Goal: Information Seeking & Learning: Learn about a topic

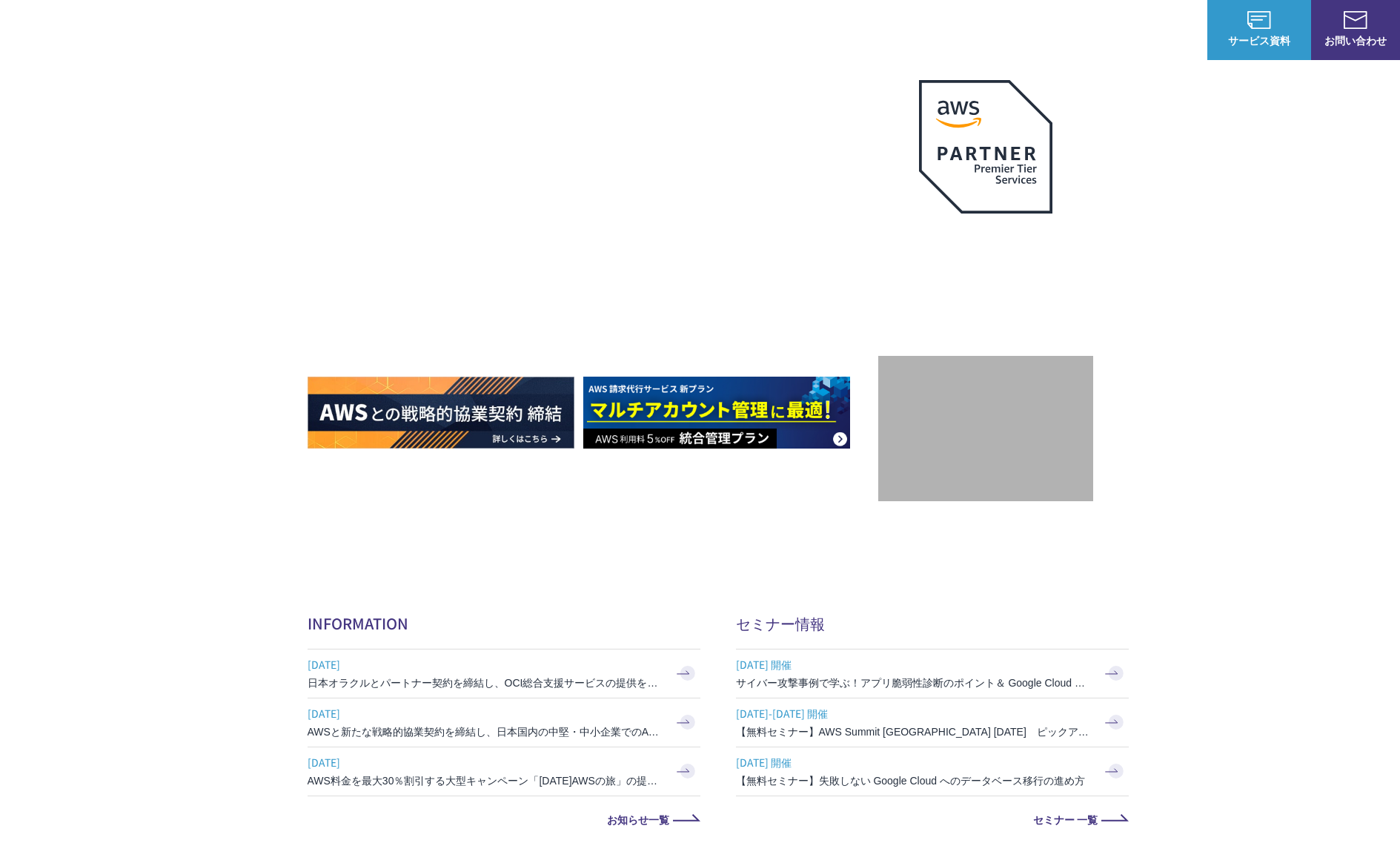
scroll to position [85, 0]
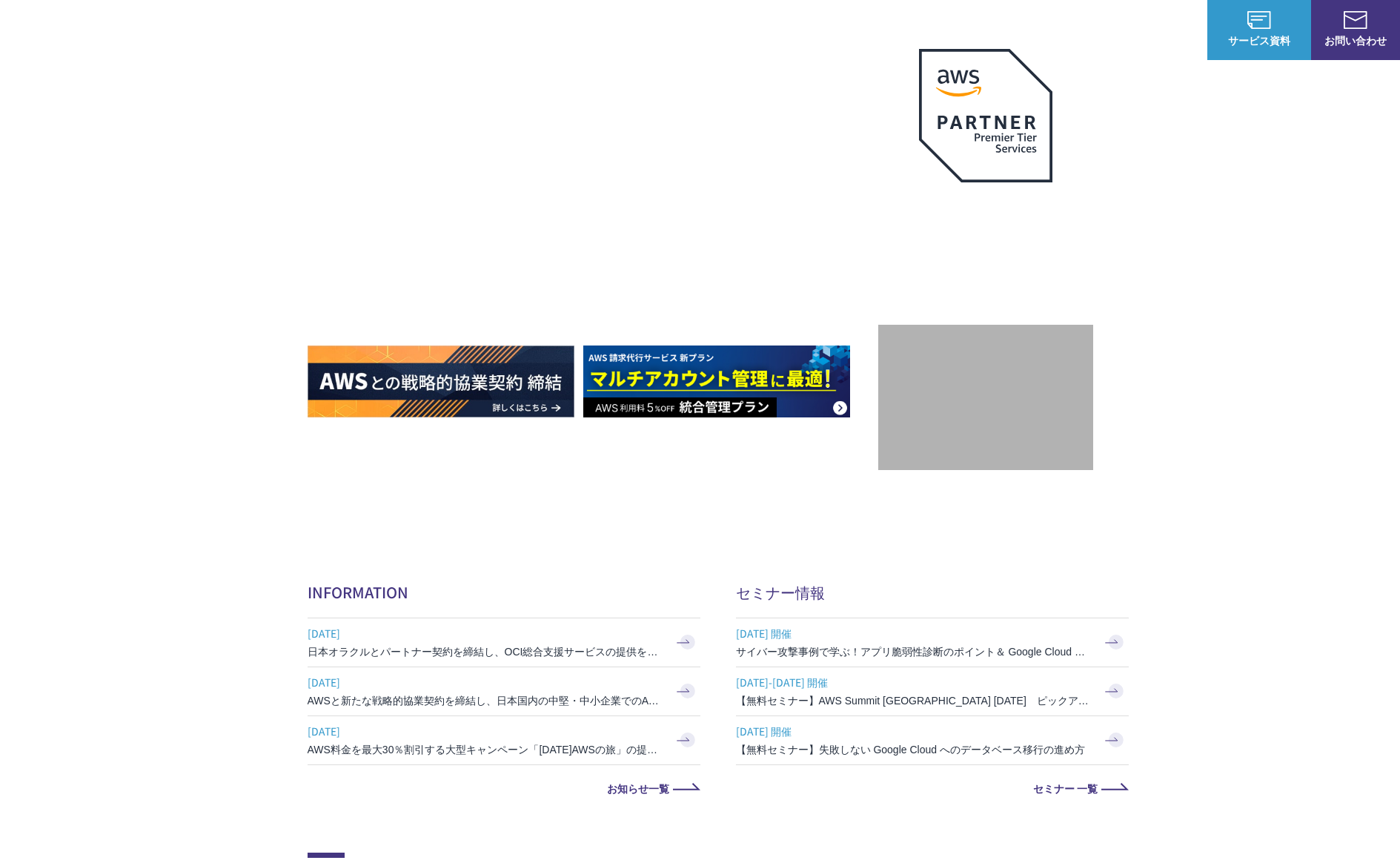
click at [706, 393] on img at bounding box center [717, 381] width 267 height 72
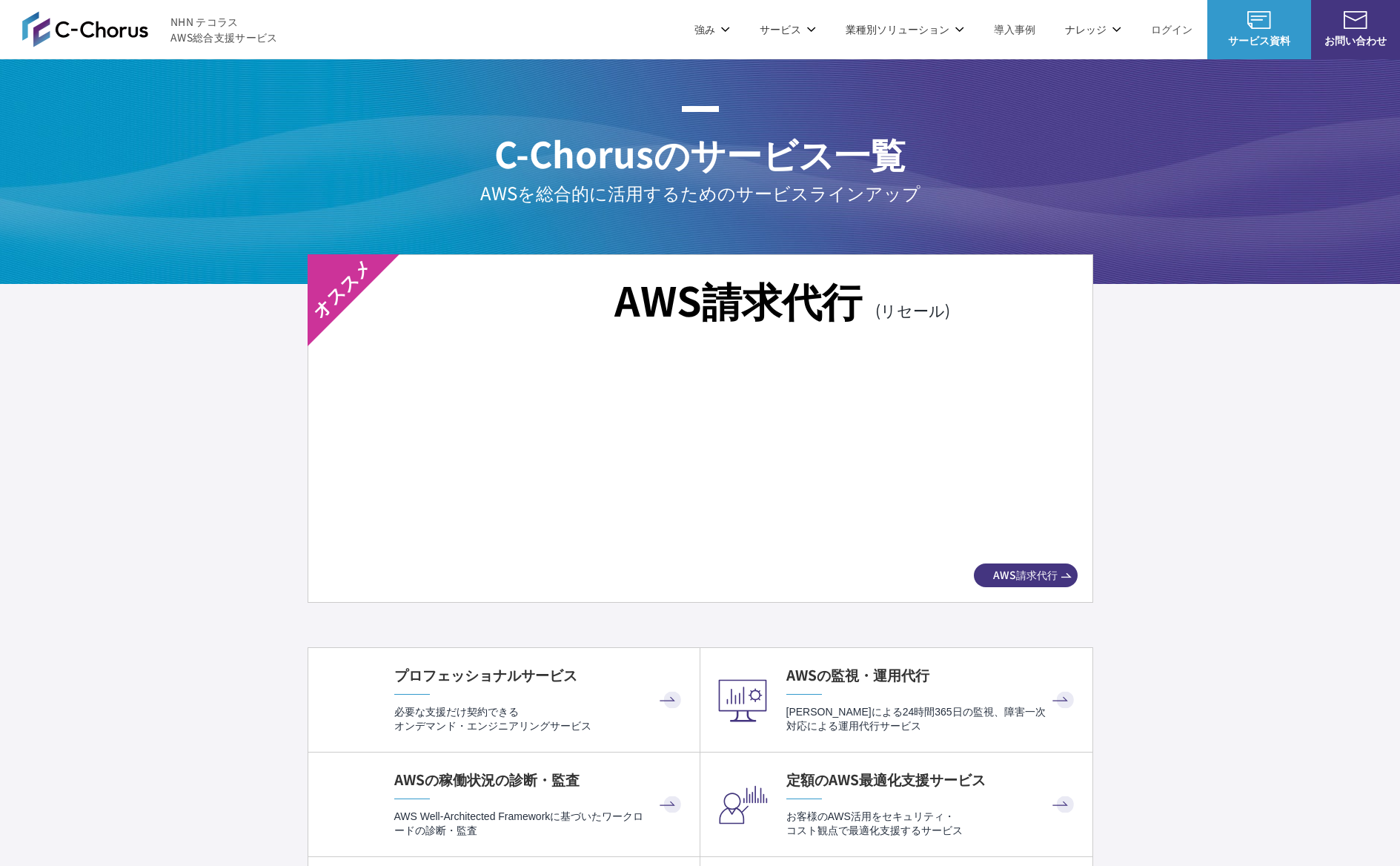
scroll to position [2458, 0]
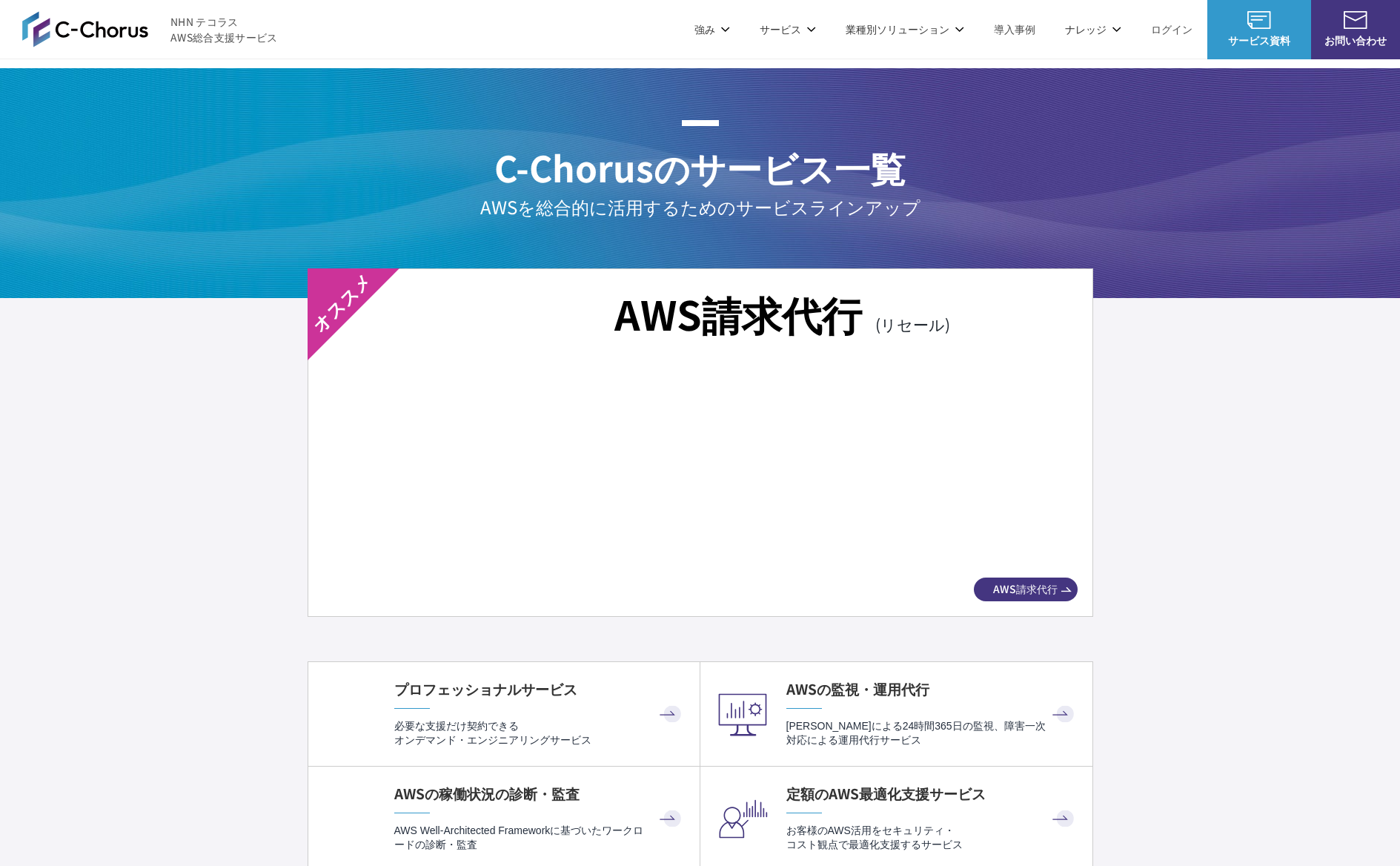
click at [722, 432] on img at bounding box center [700, 467] width 702 height 196
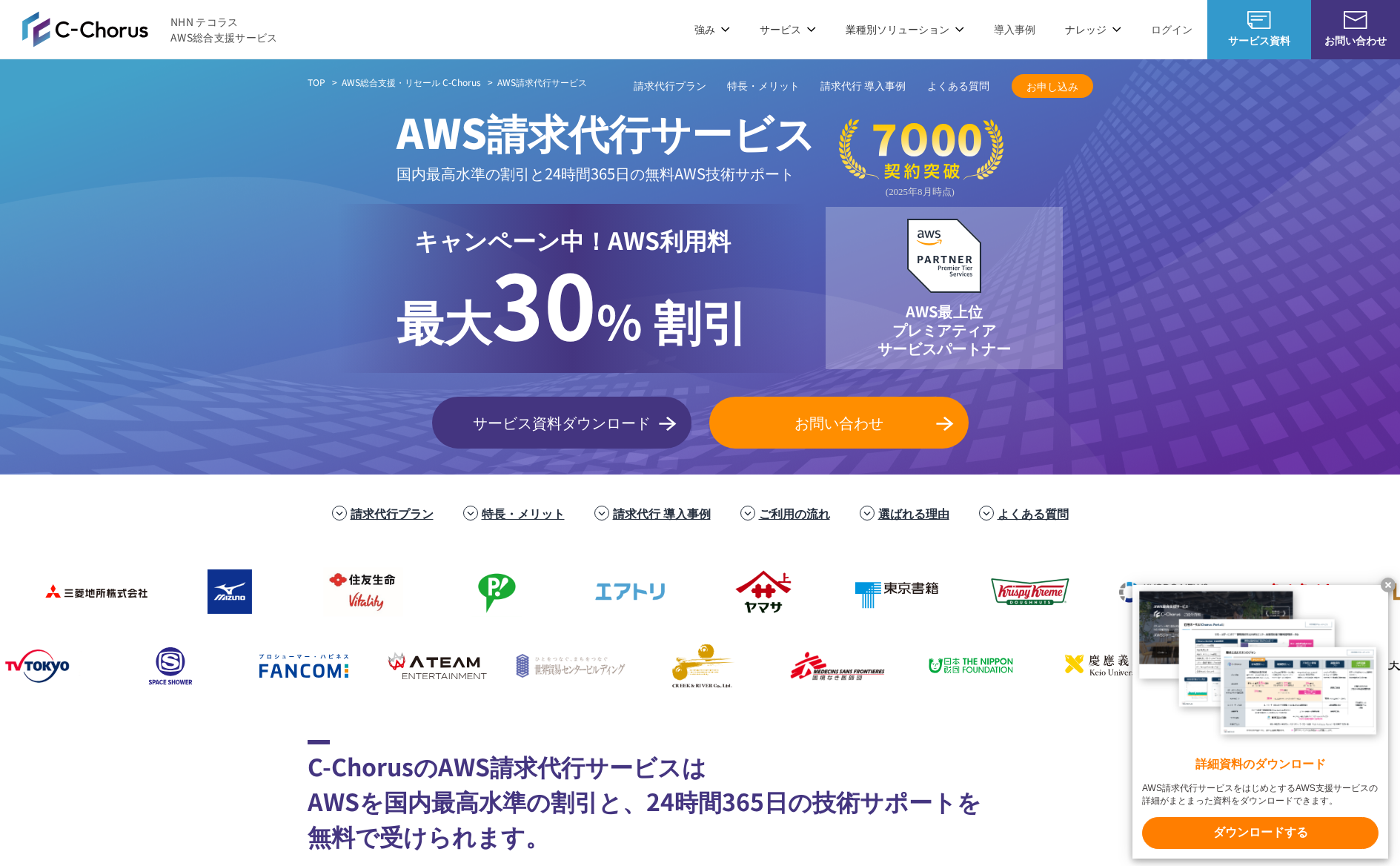
click at [1389, 583] on x-t at bounding box center [1388, 584] width 15 height 15
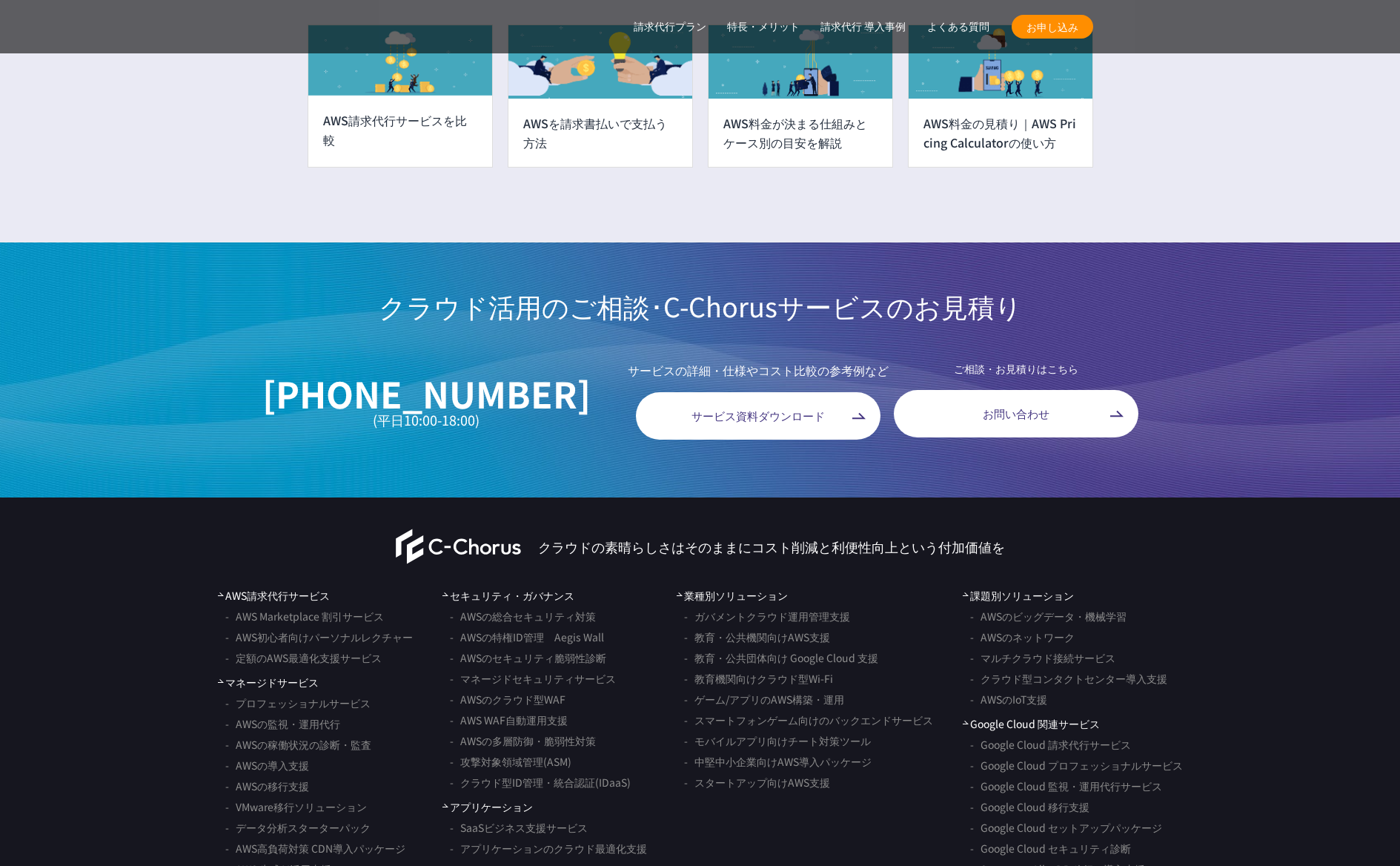
scroll to position [11753, 0]
